Goal: Task Accomplishment & Management: Use online tool/utility

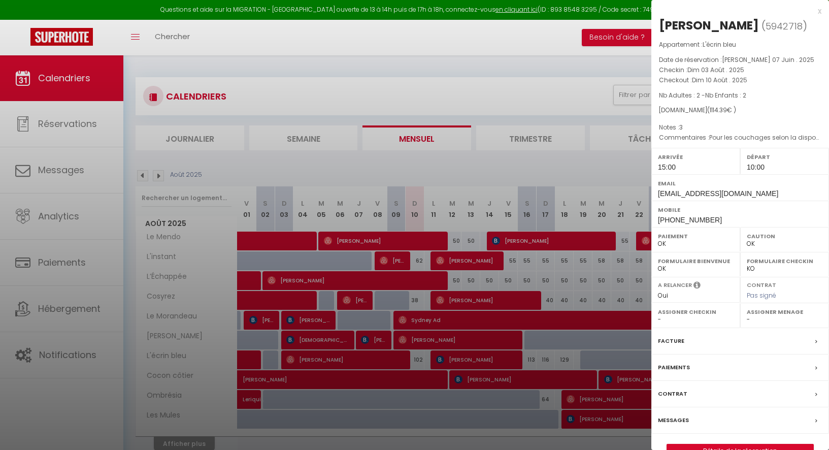
select select "0"
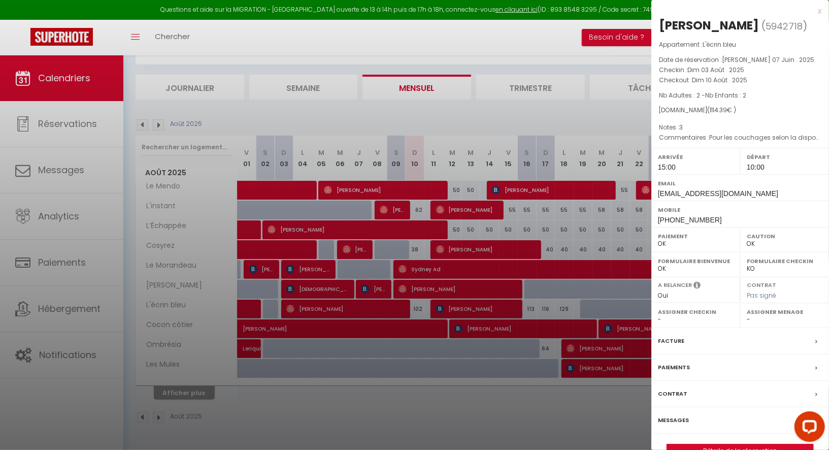
drag, startPoint x: 0, startPoint y: 0, endPoint x: 15, endPoint y: 144, distance: 145.0
click at [15, 144] on div at bounding box center [414, 225] width 829 height 450
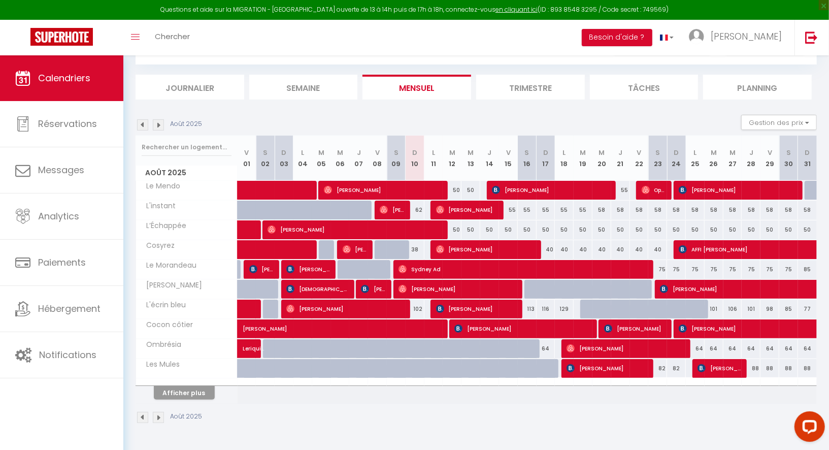
click at [43, 131] on body "Questions et aide sur la MIGRATION - [GEOGRAPHIC_DATA] ouverte de 13 à 14h puis…" at bounding box center [414, 230] width 829 height 450
click at [43, 131] on link "Réservations" at bounding box center [61, 124] width 123 height 46
select select "not_cancelled"
select select "2025"
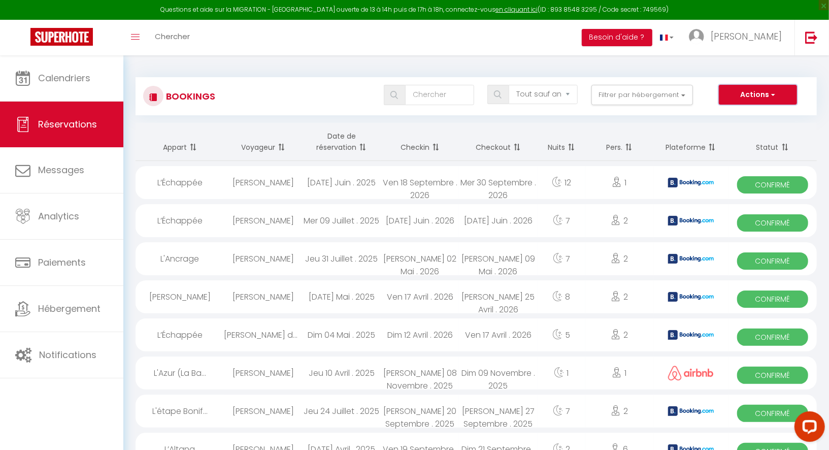
click at [765, 92] on button "Actions" at bounding box center [758, 95] width 78 height 20
click at [748, 129] on link "Exporter les réservations" at bounding box center [742, 129] width 109 height 13
type input "[EMAIL_ADDRESS][DOMAIN_NAME]"
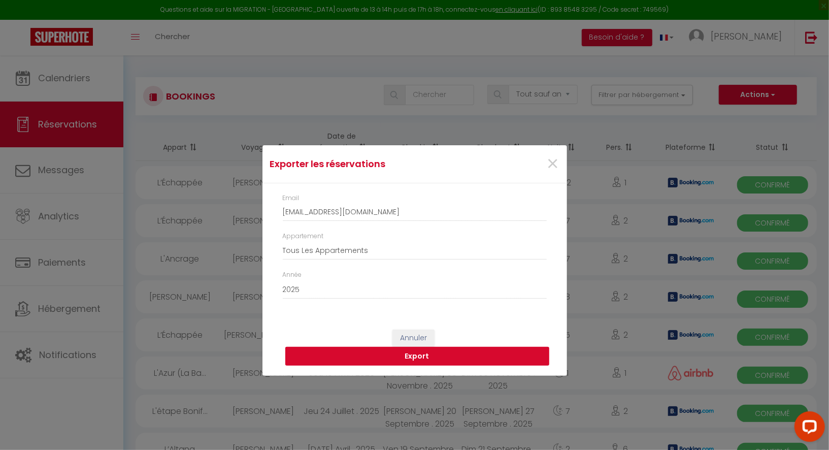
click at [431, 353] on button "Export" at bounding box center [417, 356] width 264 height 19
